Goal: Task Accomplishment & Management: Complete application form

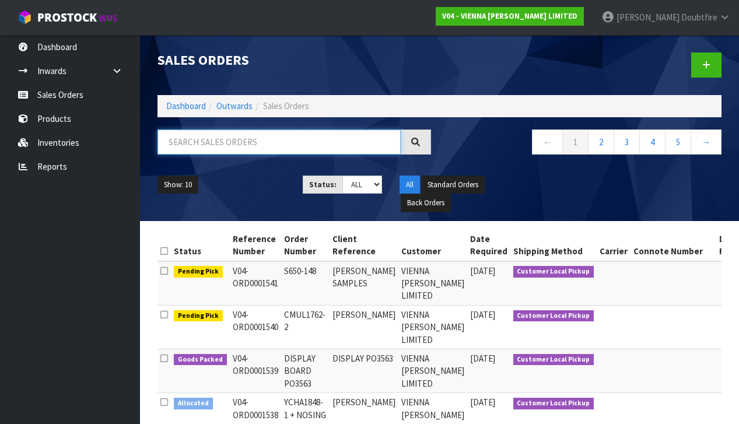
click at [205, 145] on input "text" at bounding box center [279, 142] width 243 height 25
type input "CONDE"
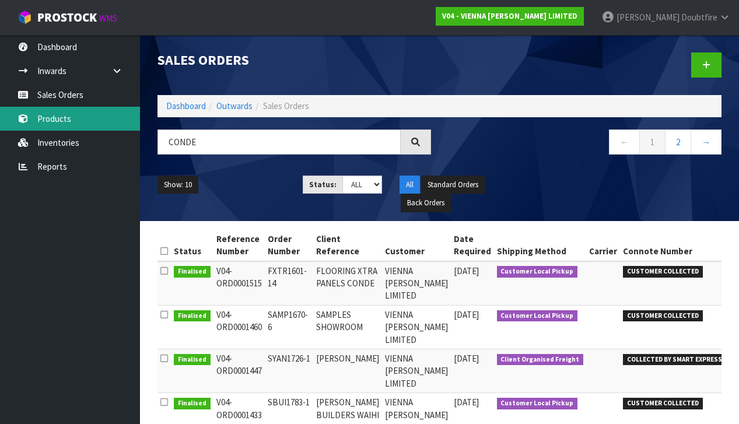
click at [61, 117] on link "Products" at bounding box center [70, 119] width 140 height 24
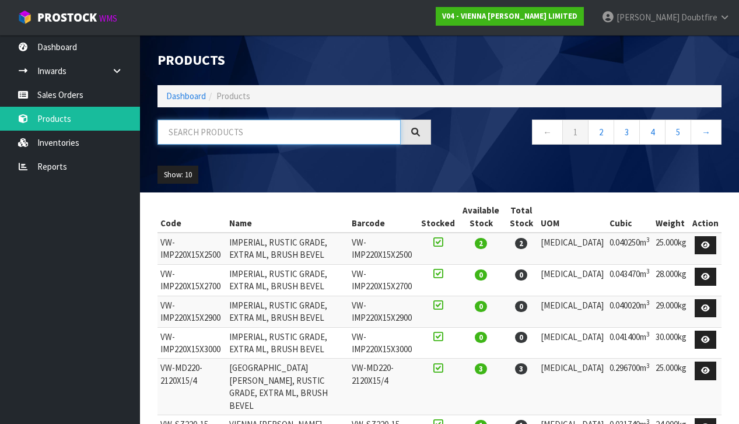
click at [229, 137] on input "text" at bounding box center [279, 132] width 243 height 25
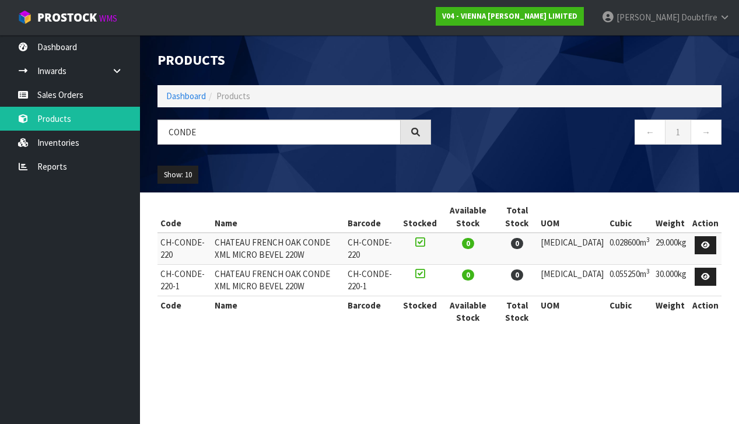
click at [155, 246] on div "Code Name Barcode Stocked Available Stock Total Stock UOM Cubic Weight Action C…" at bounding box center [440, 270] width 582 height 138
drag, startPoint x: 160, startPoint y: 239, endPoint x: 204, endPoint y: 256, distance: 46.4
click at [204, 256] on td "CH-CONDE-220" at bounding box center [185, 249] width 54 height 32
copy td "CH-CONDE-220"
click at [211, 246] on td "CH-CONDE-220" at bounding box center [185, 249] width 54 height 32
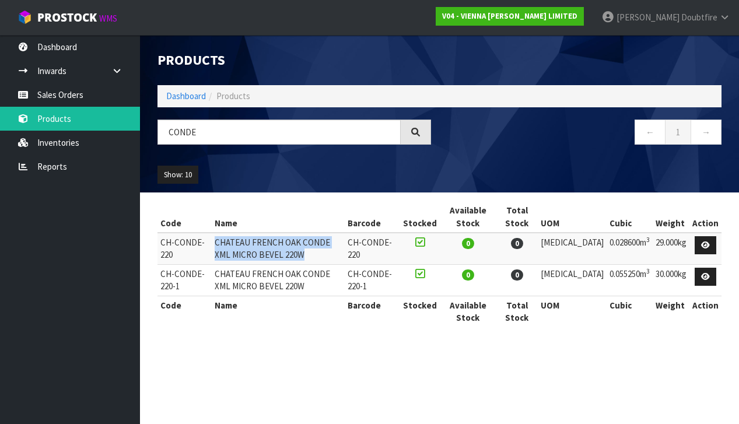
drag, startPoint x: 219, startPoint y: 240, endPoint x: 376, endPoint y: 248, distance: 156.6
click at [346, 248] on td "CHATEAU FRENCH OAK CONDE XML MICRO BEVEL 220W" at bounding box center [279, 249] width 134 height 32
copy td "CHATEAU FRENCH OAK CONDE XML MICRO BEVEL 220W"
click at [155, 281] on div "Code Name Barcode Stocked Available Stock Total Stock UOM Cubic Weight Action C…" at bounding box center [440, 270] width 582 height 138
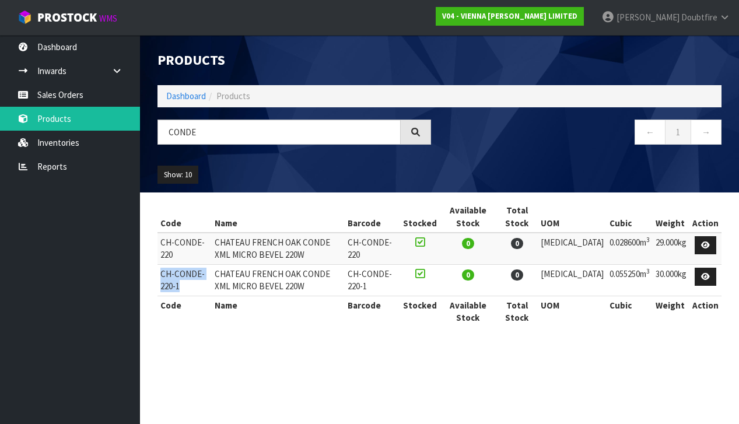
drag, startPoint x: 158, startPoint y: 273, endPoint x: 209, endPoint y: 282, distance: 51.5
click at [209, 282] on td "CH-CONDE-220-1" at bounding box center [185, 280] width 54 height 32
copy td "CH-CONDE-220-1"
click at [228, 360] on section "Products Import Products Drop file here to import csv template Dashboard Produc…" at bounding box center [369, 212] width 739 height 424
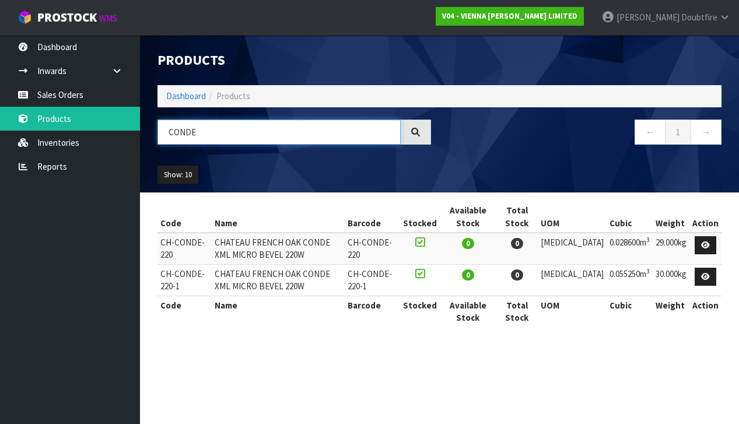
click at [215, 137] on input "CONDE" at bounding box center [279, 132] width 243 height 25
type input "C"
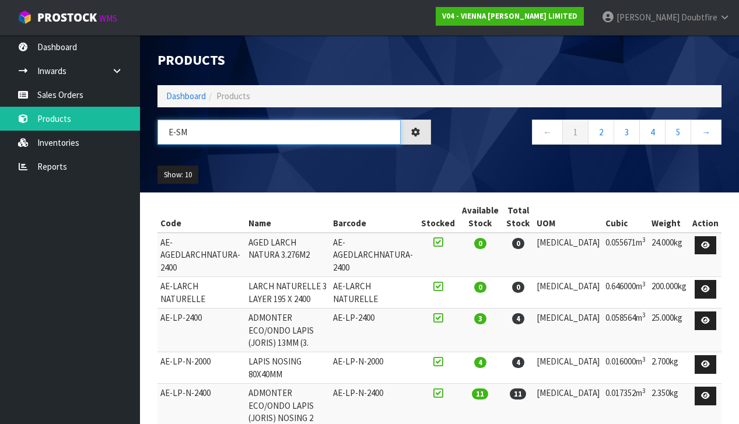
type input "E-SM"
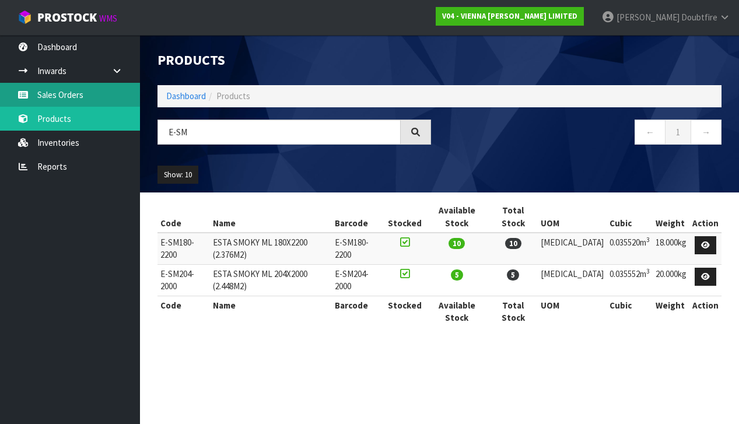
click at [59, 93] on link "Sales Orders" at bounding box center [70, 95] width 140 height 24
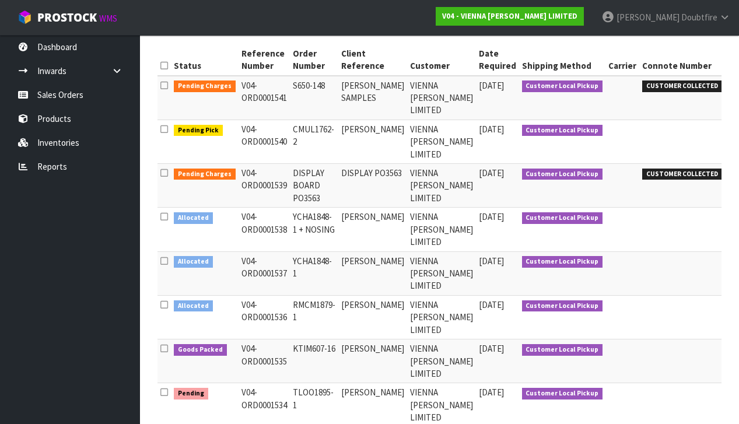
scroll to position [0, 68]
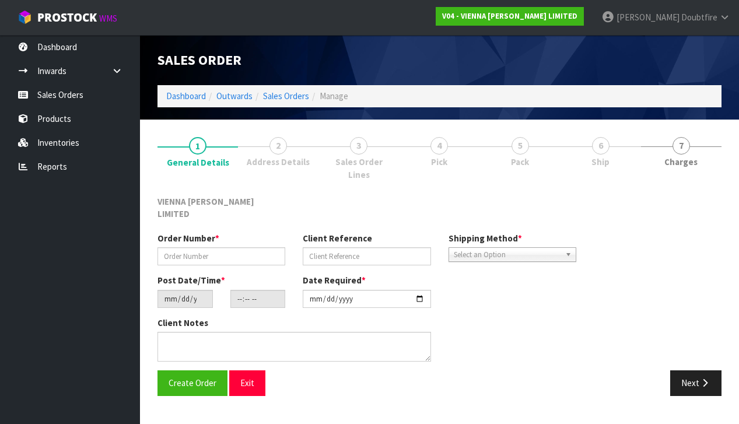
type input "CMUL1762-2"
type input "[PERSON_NAME]"
type input "[DATE]"
type input "10:05:00.000"
type input "[DATE]"
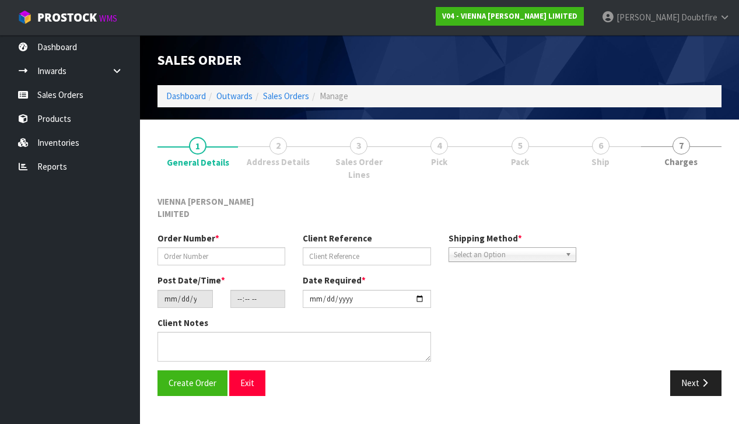
type textarea "[PERSON_NAME]"
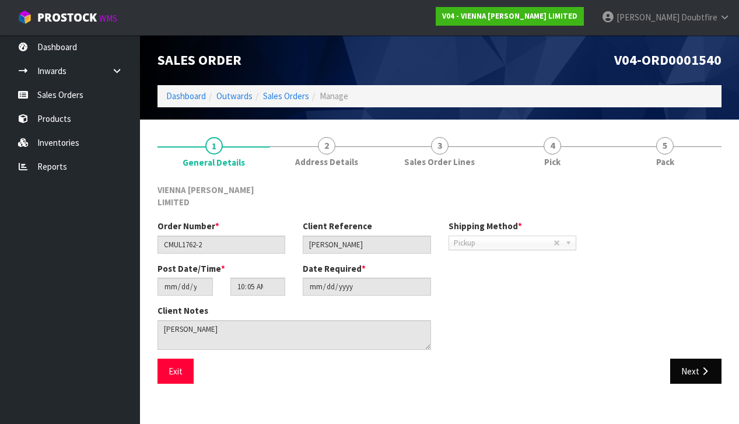
click at [692, 359] on button "Next" at bounding box center [696, 371] width 51 height 25
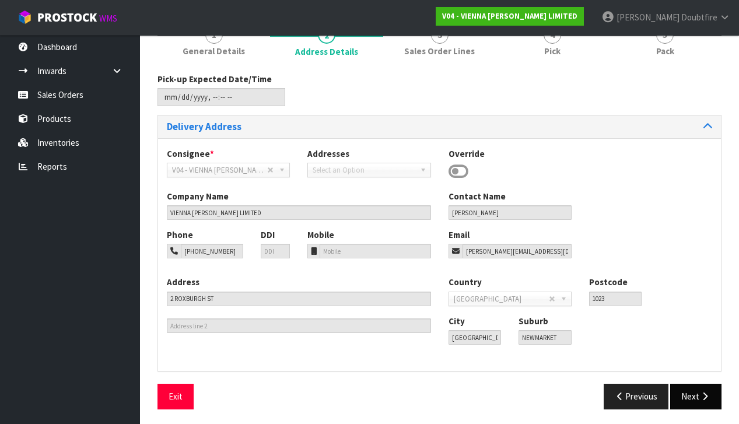
scroll to position [110, 0]
click at [692, 385] on button "Next" at bounding box center [696, 397] width 51 height 25
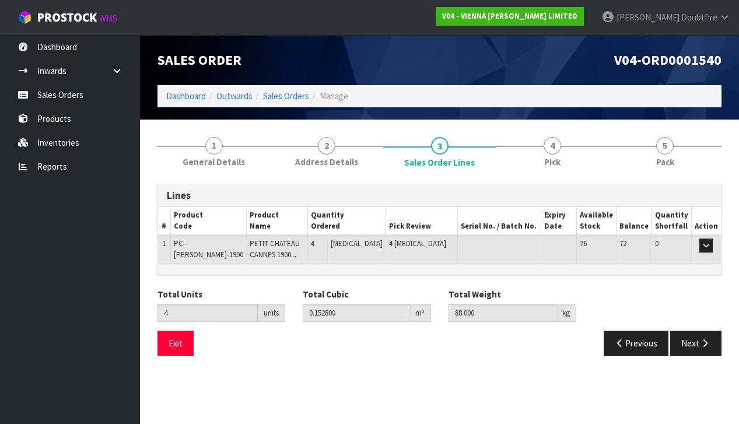
scroll to position [0, 0]
click at [174, 242] on td "PC-[PERSON_NAME]-1900" at bounding box center [208, 249] width 76 height 28
drag, startPoint x: 176, startPoint y: 242, endPoint x: 228, endPoint y: 243, distance: 52.0
click at [228, 243] on td "PC-[PERSON_NAME]-1900" at bounding box center [208, 249] width 76 height 28
copy span "PC-[PERSON_NAME]-1900"
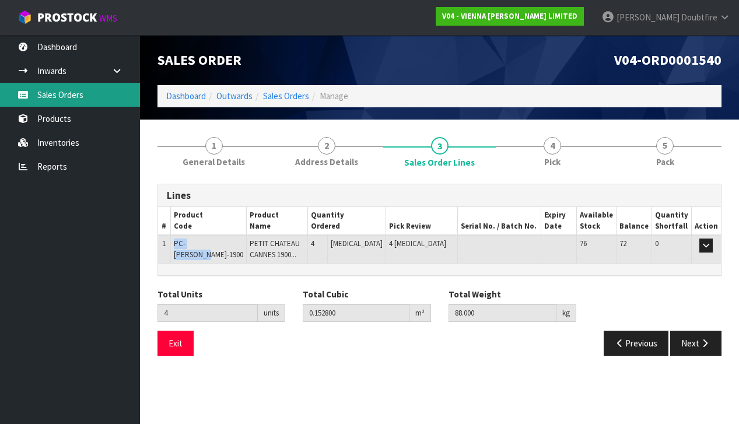
click at [65, 96] on link "Sales Orders" at bounding box center [70, 95] width 140 height 24
click at [63, 92] on link "Sales Orders" at bounding box center [70, 95] width 140 height 24
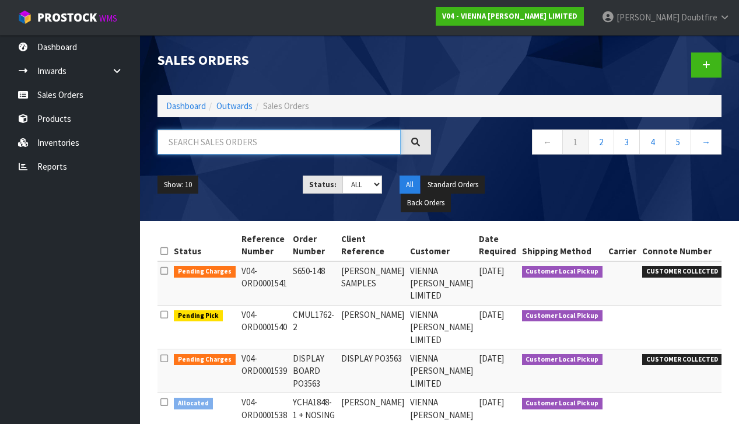
click at [210, 144] on input "text" at bounding box center [279, 142] width 243 height 25
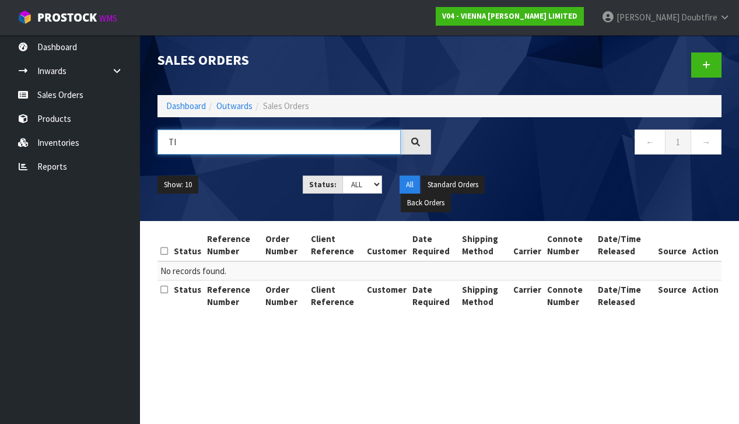
type input "T"
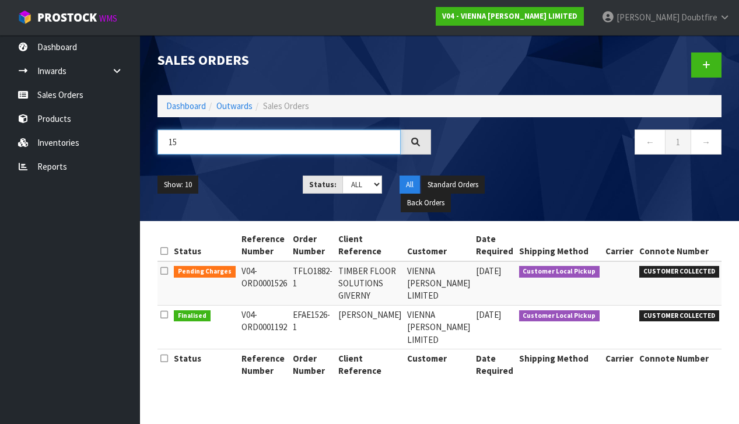
type input "1"
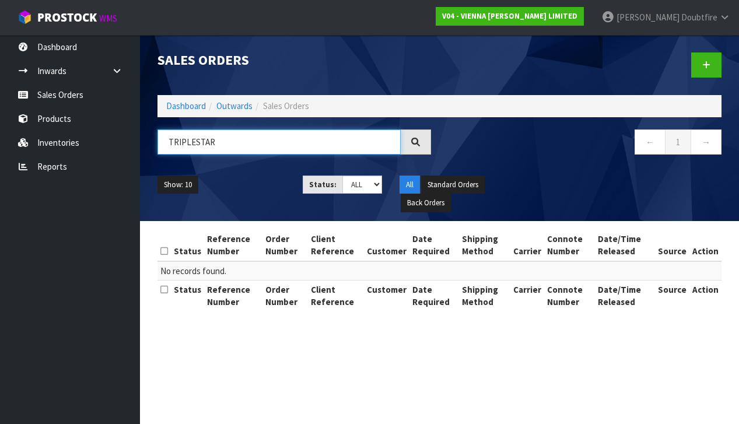
click at [194, 144] on input "TRIPLESTAR" at bounding box center [279, 142] width 243 height 25
click at [247, 148] on input "TRIPLE STAR" at bounding box center [279, 142] width 243 height 25
type input "T"
type input "K"
paste input "TSTA1798-1"
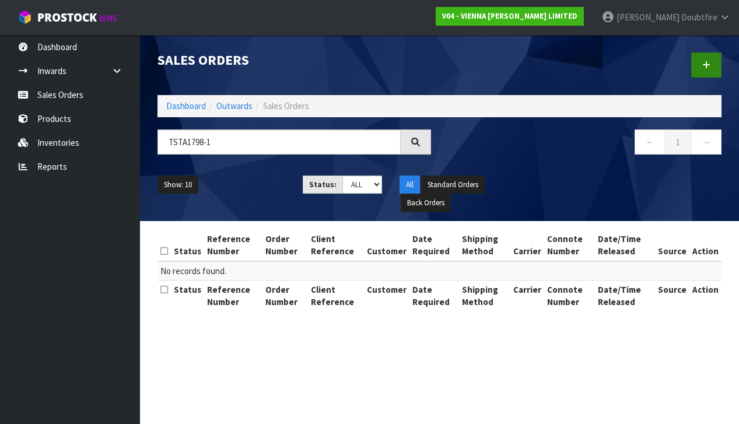
click at [707, 71] on link at bounding box center [707, 65] width 30 height 25
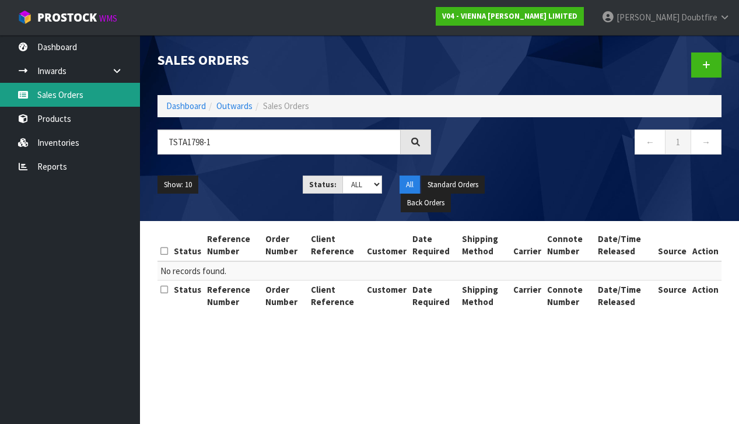
click at [61, 96] on link "Sales Orders" at bounding box center [70, 95] width 140 height 24
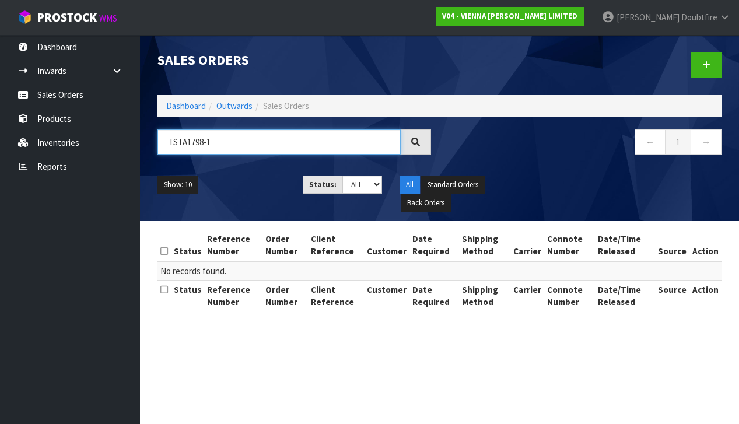
click at [214, 142] on input "TSTA1798-1" at bounding box center [279, 142] width 243 height 25
type input "T"
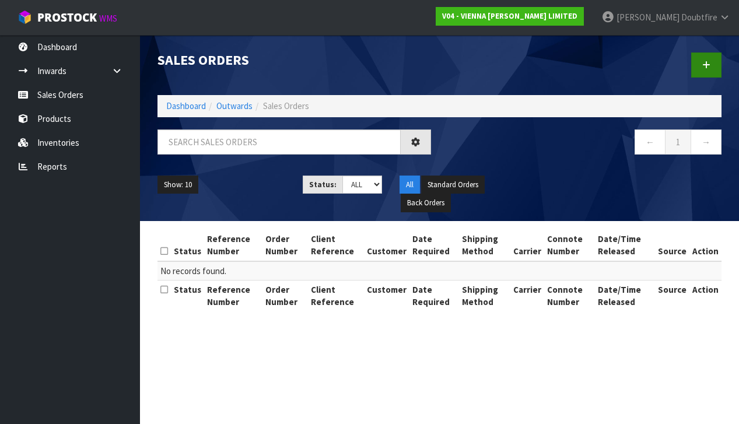
click at [714, 67] on link at bounding box center [707, 65] width 30 height 25
